Goal: Transaction & Acquisition: Purchase product/service

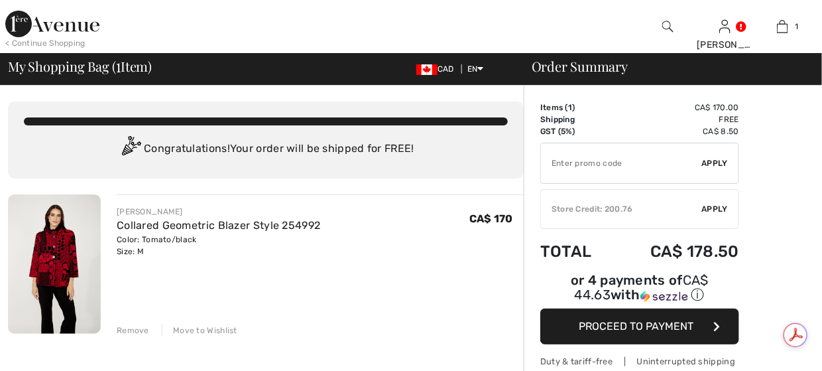
click at [23, 33] on img at bounding box center [52, 24] width 94 height 27
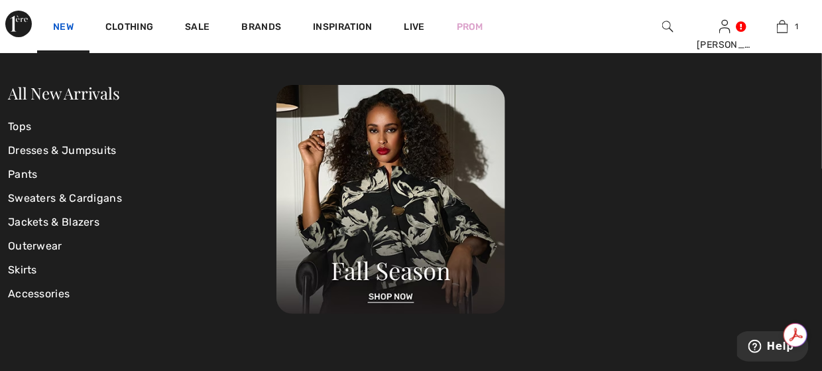
click at [60, 26] on link "New" at bounding box center [63, 28] width 21 height 14
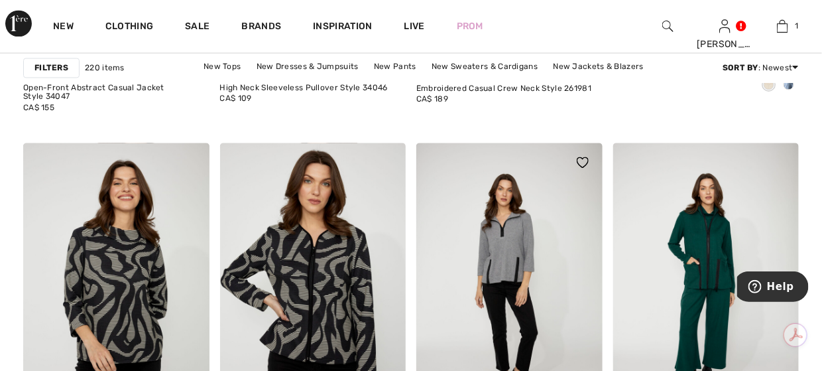
scroll to position [929, 0]
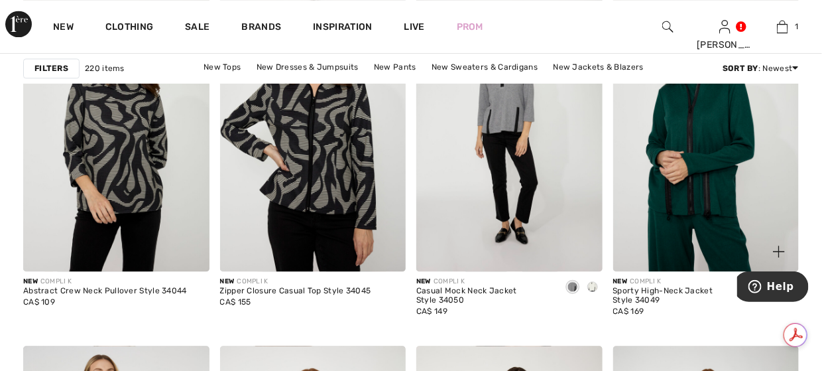
click at [704, 147] on img at bounding box center [706, 132] width 186 height 279
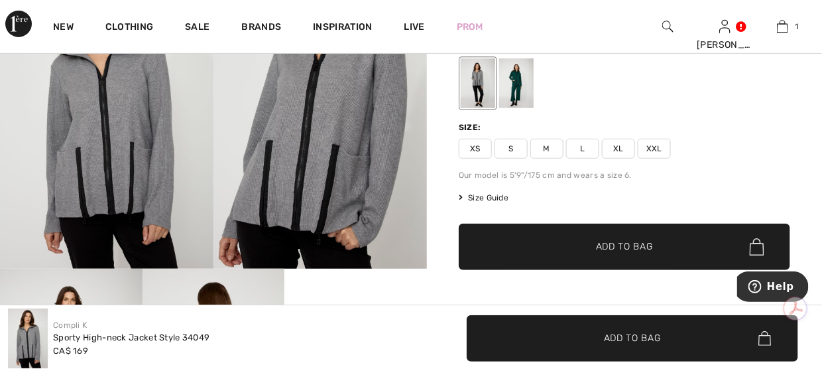
scroll to position [66, 0]
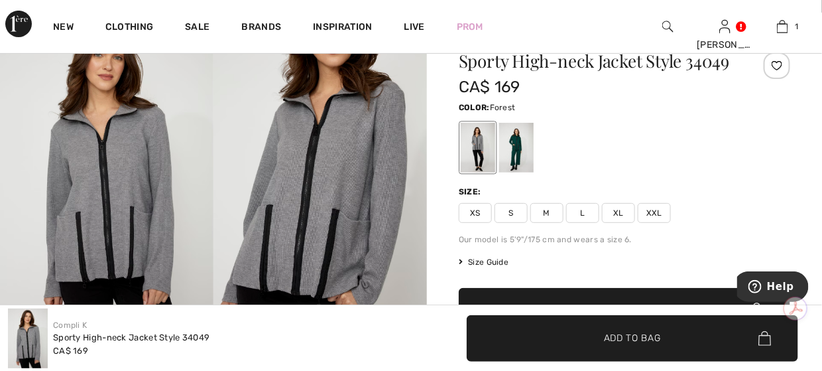
click at [513, 139] on div at bounding box center [516, 148] width 34 height 50
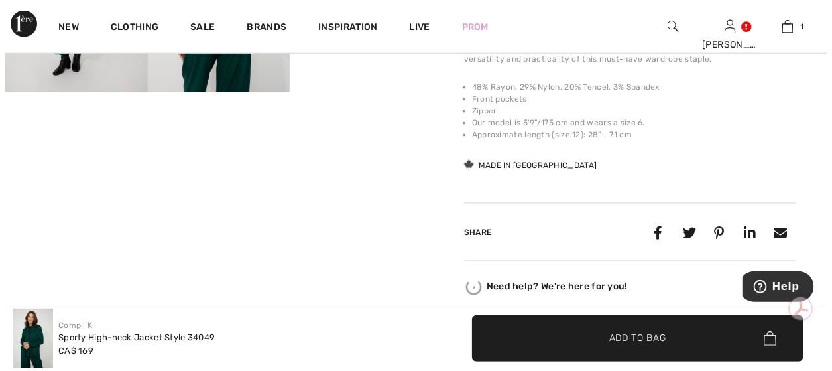
scroll to position [332, 0]
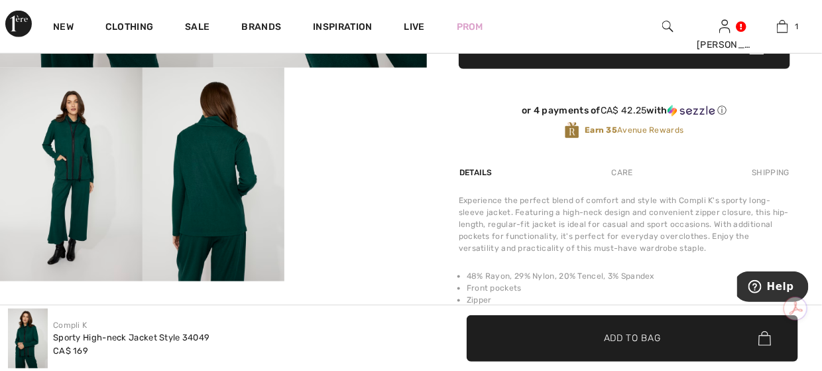
click at [186, 171] on img at bounding box center [214, 175] width 143 height 214
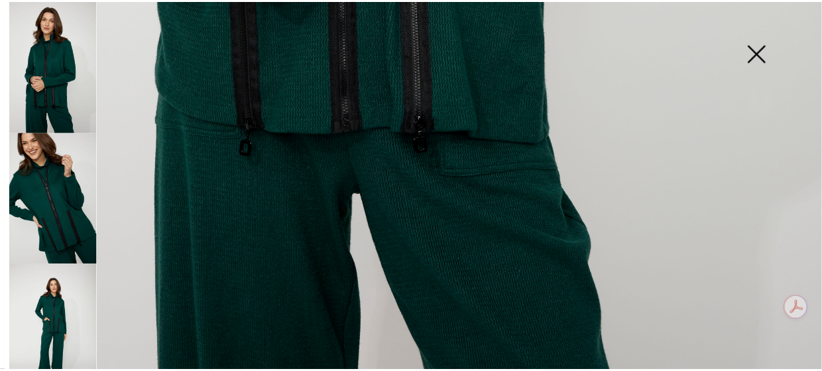
scroll to position [863, 0]
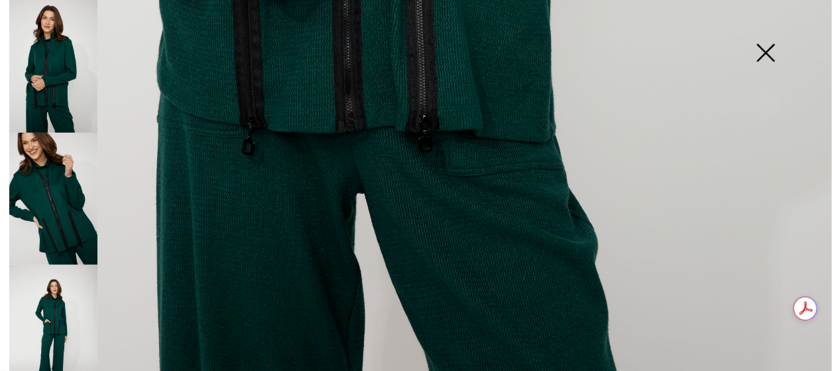
click at [768, 52] on img at bounding box center [766, 54] width 66 height 68
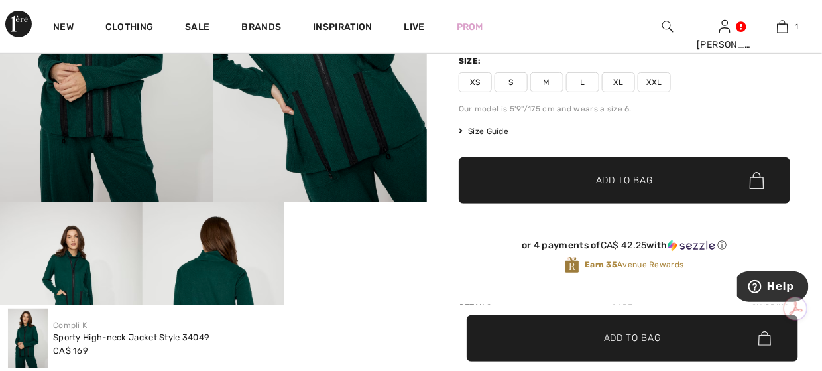
scroll to position [199, 0]
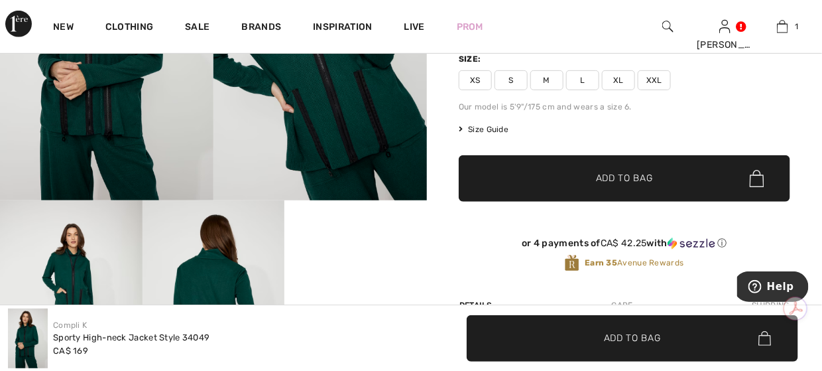
click at [552, 77] on span "M" at bounding box center [547, 80] width 33 height 20
click at [576, 172] on span "✔ Added to Bag" at bounding box center [604, 179] width 81 height 14
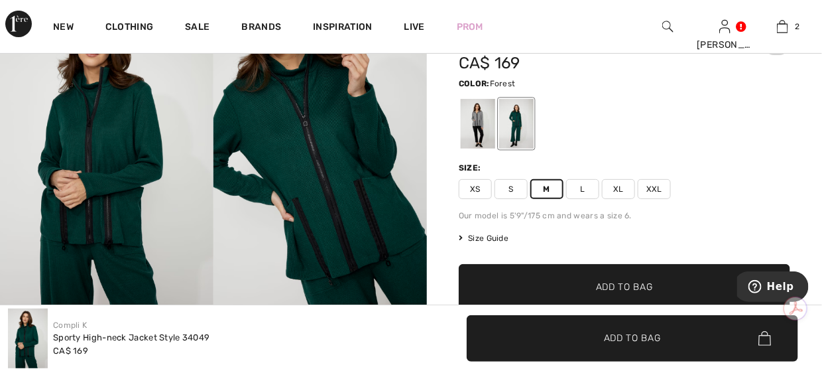
scroll to position [0, 0]
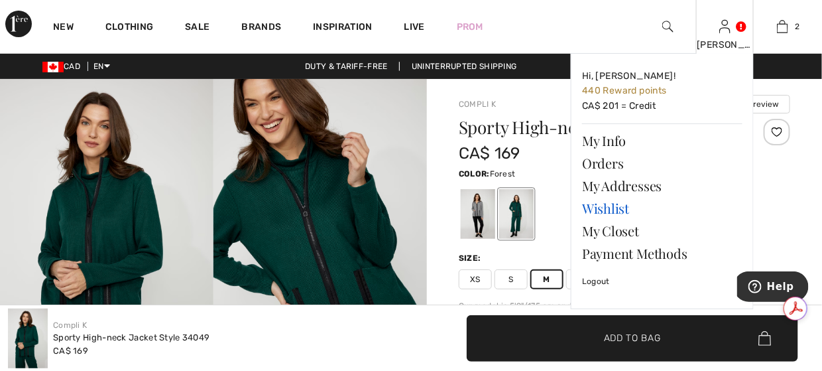
click at [600, 205] on link "Wishlist" at bounding box center [662, 208] width 161 height 23
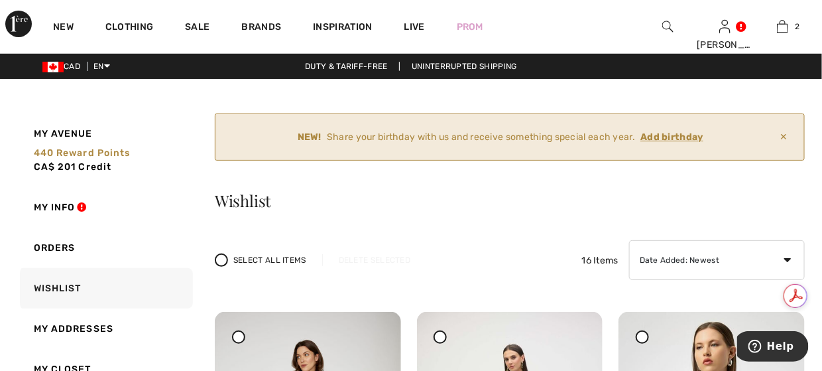
click at [664, 135] on ins "Add birthday" at bounding box center [672, 136] width 63 height 11
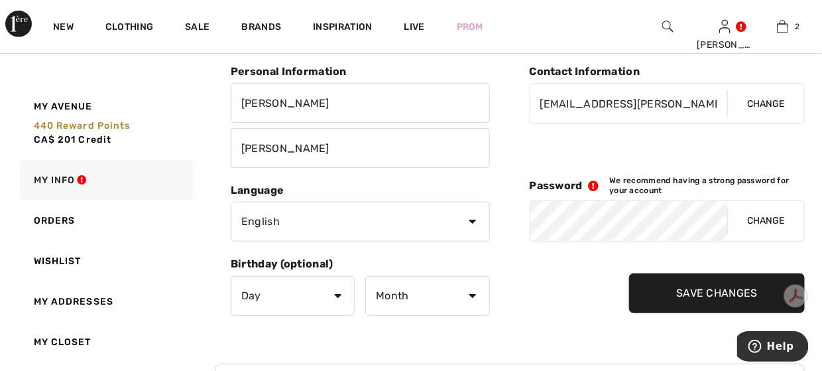
scroll to position [398, 0]
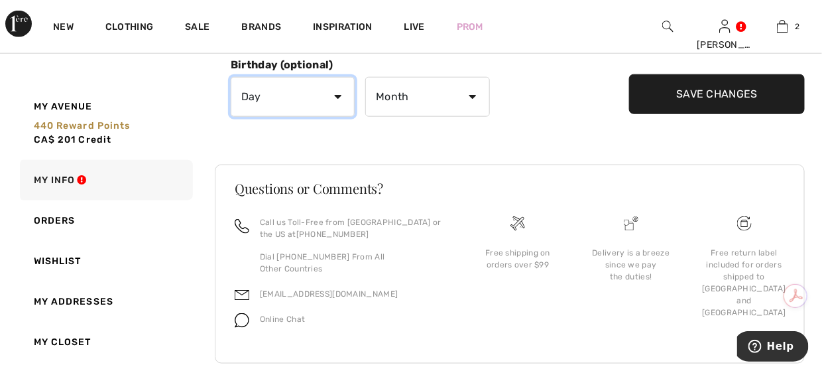
click at [341, 98] on select "Day 1 2 3 4 5 6 7 8 9 10 11 12 13 14 15 16 17 18 19 20 21 22 23 24 25 26 27 28 …" at bounding box center [293, 97] width 124 height 40
select select "15"
click at [231, 77] on select "Day 1 2 3 4 5 6 7 8 9 10 11 12 13 14 15 16 17 18 19 20 21 22 23 24 25 26 27 28 …" at bounding box center [293, 97] width 124 height 40
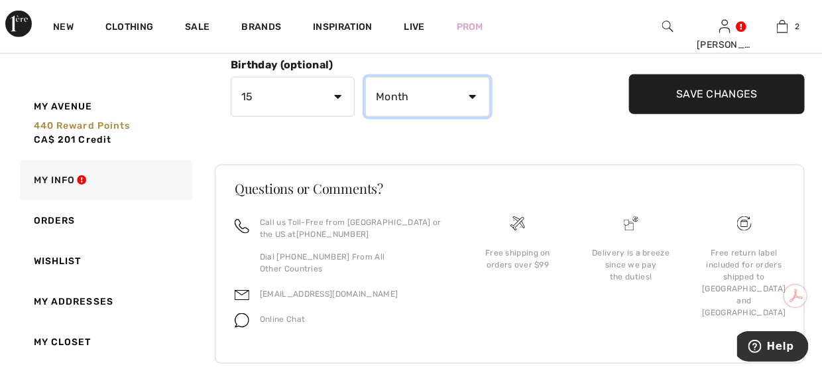
click at [432, 93] on select "Month January February March April May June July August September October Novem…" at bounding box center [427, 97] width 124 height 40
select select "1"
click at [365, 77] on select "Month January February March April May June July August September October Novem…" at bounding box center [427, 97] width 124 height 40
click at [714, 85] on input "Save Changes" at bounding box center [717, 94] width 176 height 40
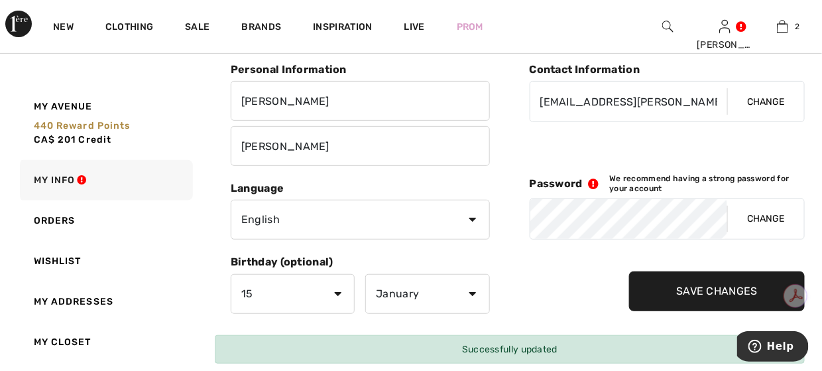
scroll to position [120, 0]
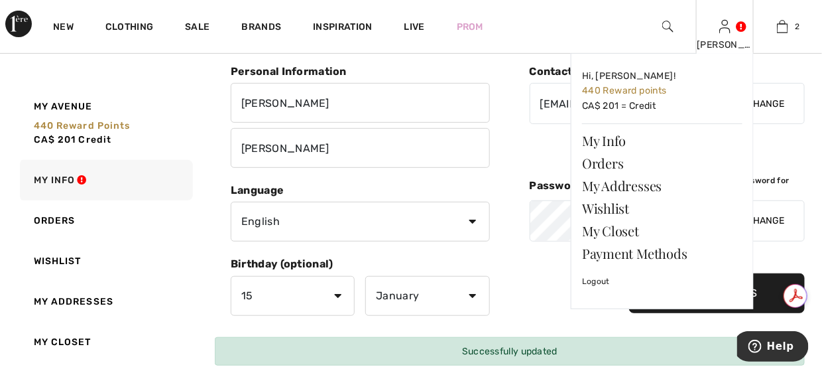
click at [725, 48] on div "[PERSON_NAME]" at bounding box center [725, 45] width 56 height 14
click at [610, 206] on link "Wishlist" at bounding box center [662, 208] width 161 height 23
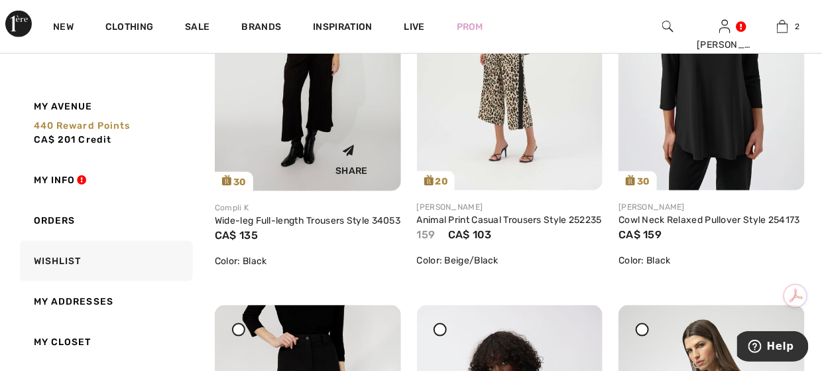
scroll to position [332, 0]
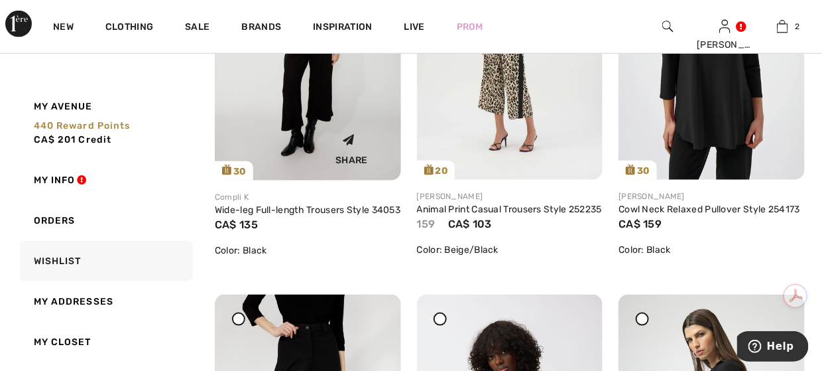
click at [301, 105] on img at bounding box center [308, 40] width 186 height 279
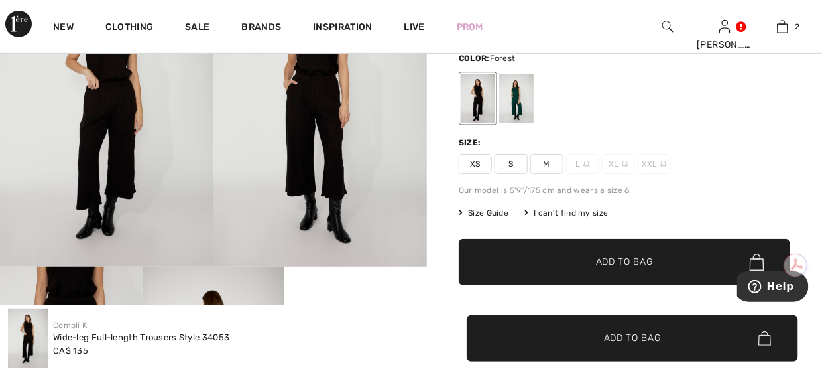
click at [526, 98] on div at bounding box center [516, 99] width 34 height 50
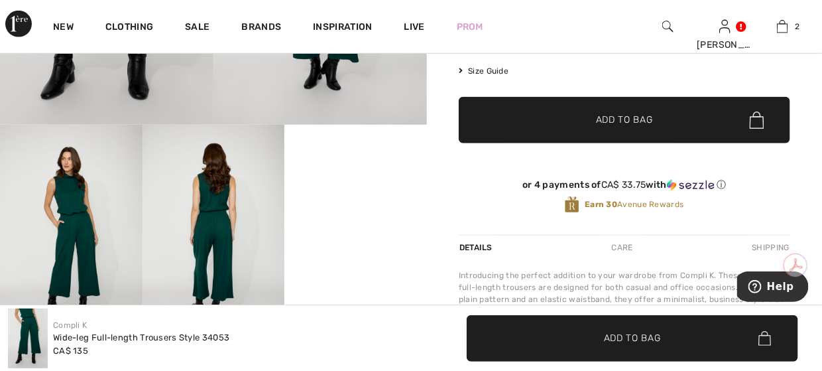
scroll to position [398, 0]
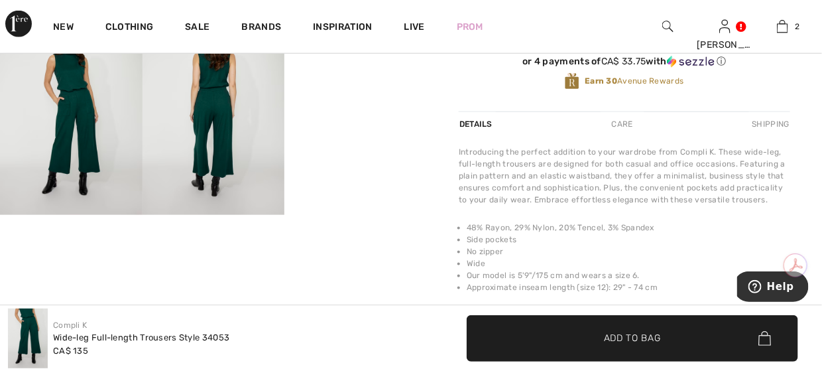
click at [227, 129] on img at bounding box center [214, 108] width 143 height 214
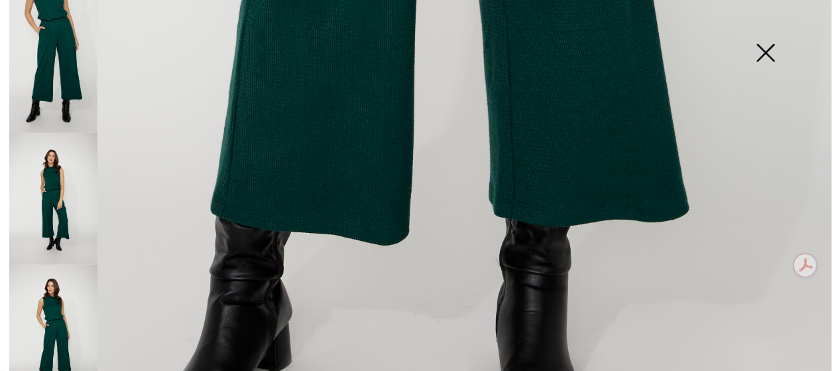
scroll to position [663, 0]
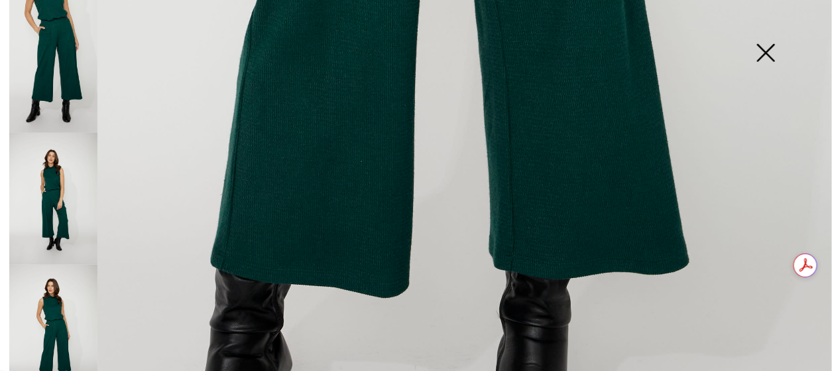
click at [766, 57] on img at bounding box center [766, 54] width 66 height 68
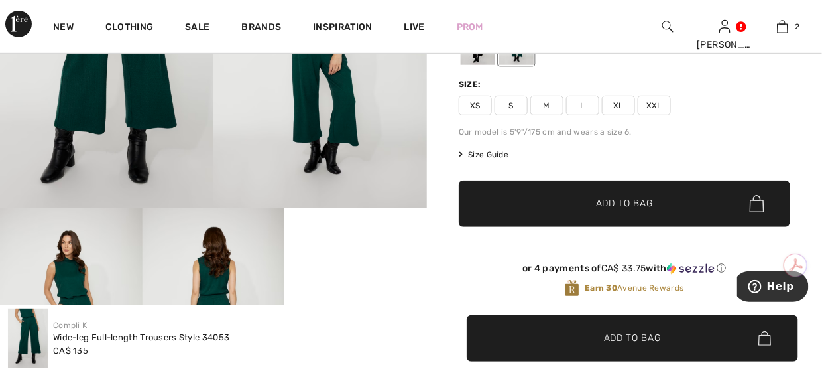
scroll to position [66, 0]
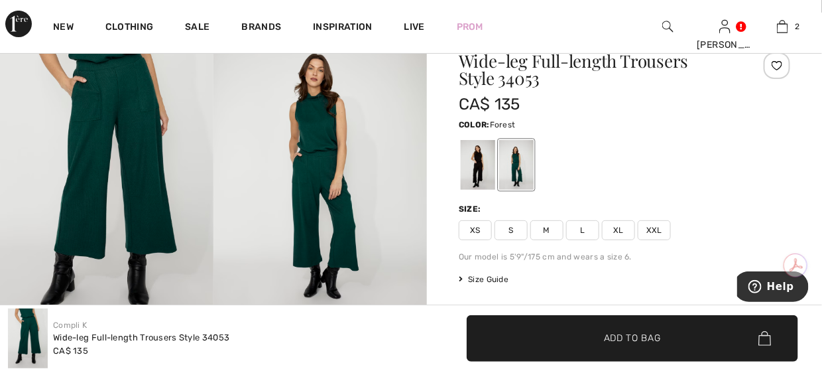
click at [505, 229] on span "S" at bounding box center [511, 230] width 33 height 20
click at [613, 340] on span "Add to Bag" at bounding box center [632, 338] width 57 height 14
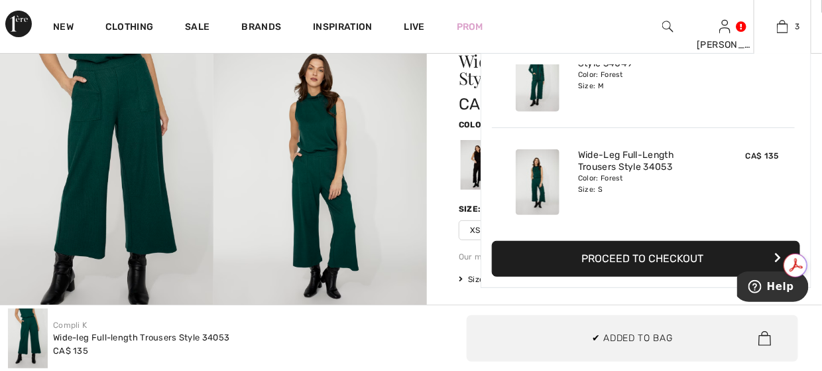
scroll to position [0, 0]
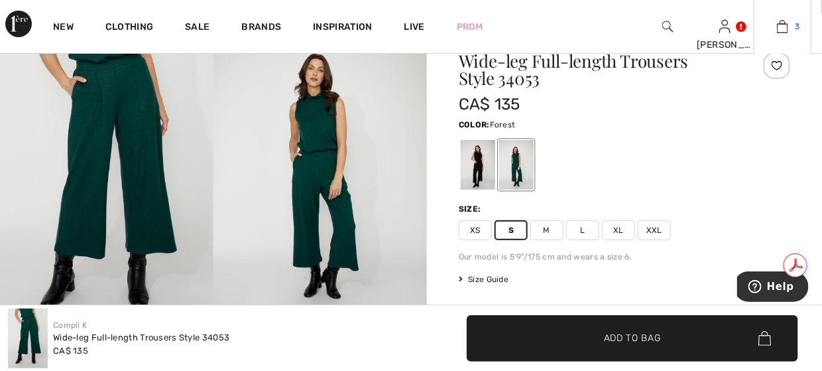
click at [779, 30] on img at bounding box center [782, 27] width 11 height 16
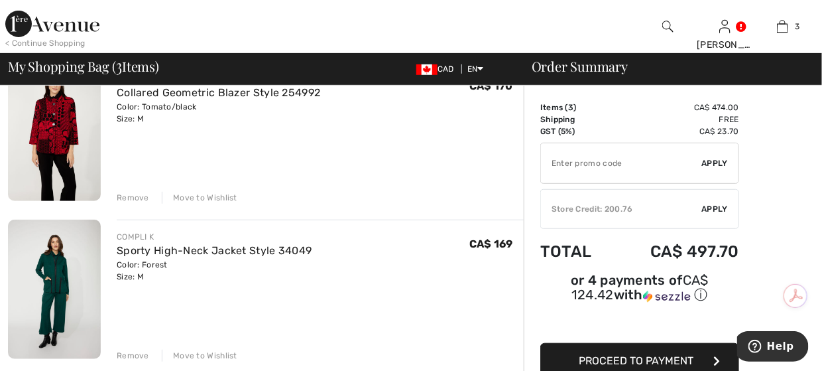
scroll to position [66, 0]
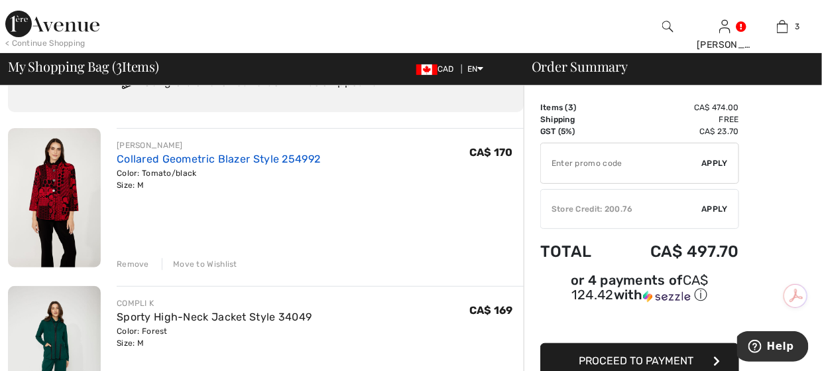
click at [149, 163] on link "Collared Geometric Blazer Style 254992" at bounding box center [219, 159] width 204 height 13
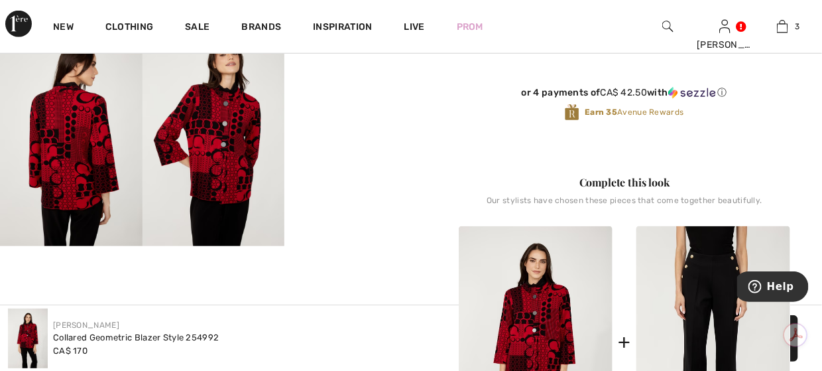
scroll to position [398, 0]
